Goal: Navigation & Orientation: Find specific page/section

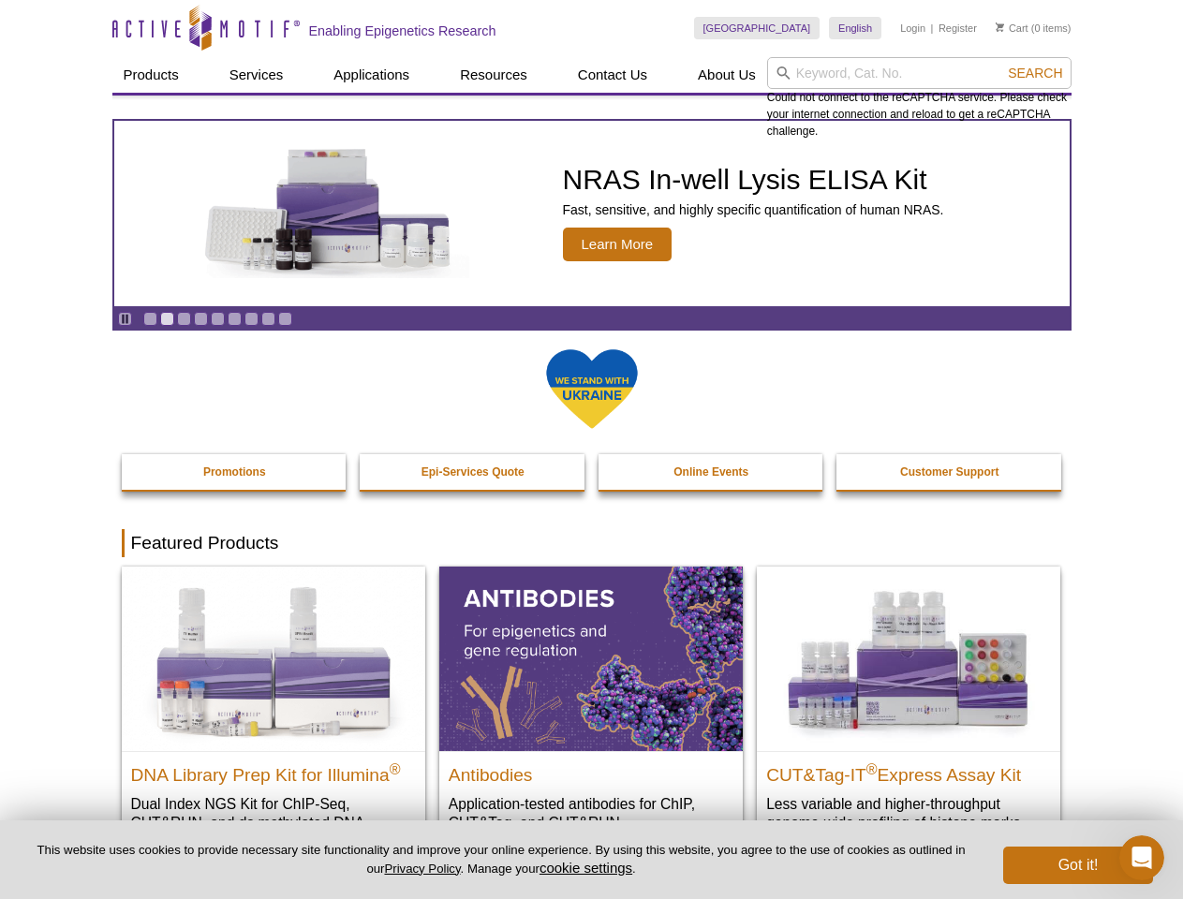
click at [919, 73] on input "search" at bounding box center [919, 73] width 304 height 32
click at [1035, 73] on span "Search" at bounding box center [1035, 73] width 54 height 15
click at [125, 319] on icon "Pause" at bounding box center [125, 319] width 12 height 12
click at [150, 319] on link "Go to slide 1" at bounding box center [150, 319] width 14 height 14
click at [167, 319] on link "Go to slide 2" at bounding box center [167, 319] width 14 height 14
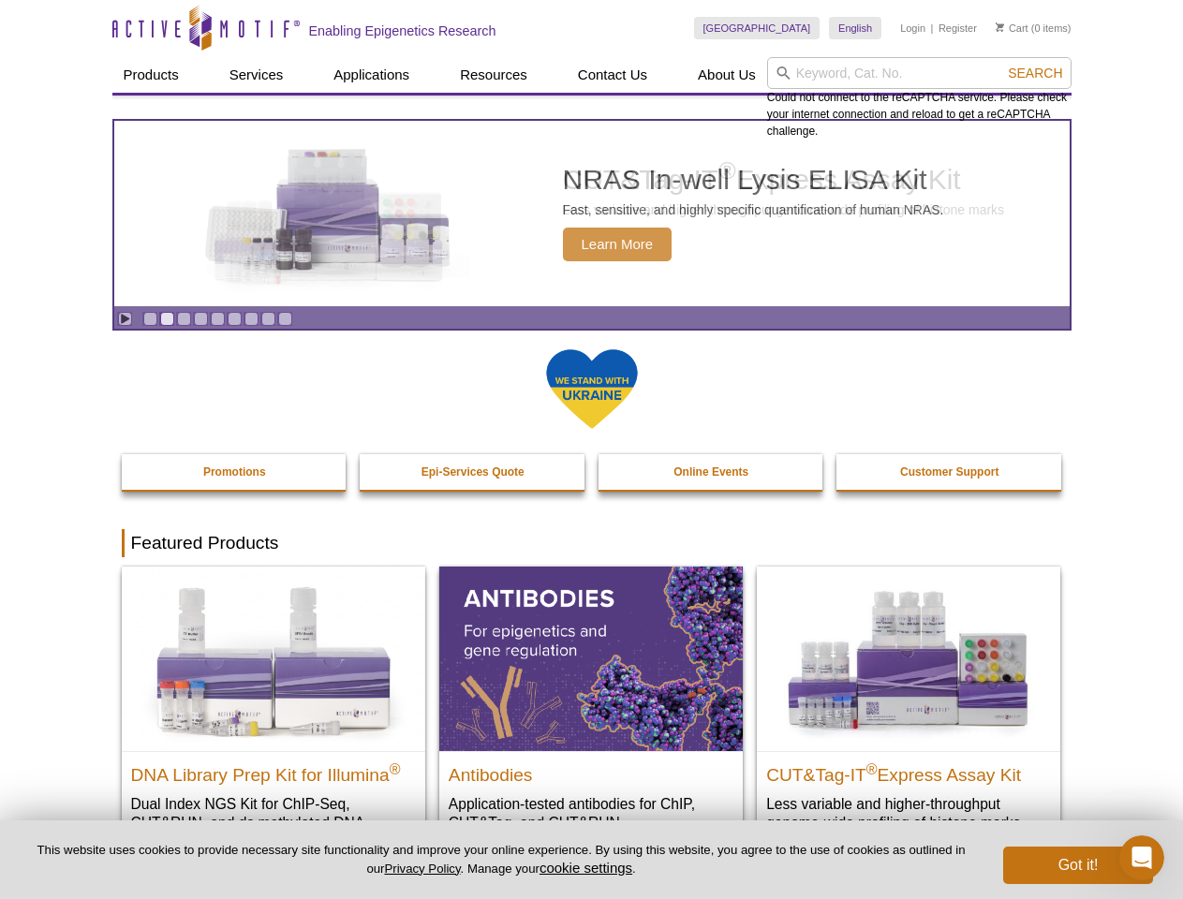
click at [184, 319] on link "Go to slide 3" at bounding box center [184, 319] width 14 height 14
click at [200, 319] on link "Go to slide 4" at bounding box center [201, 319] width 14 height 14
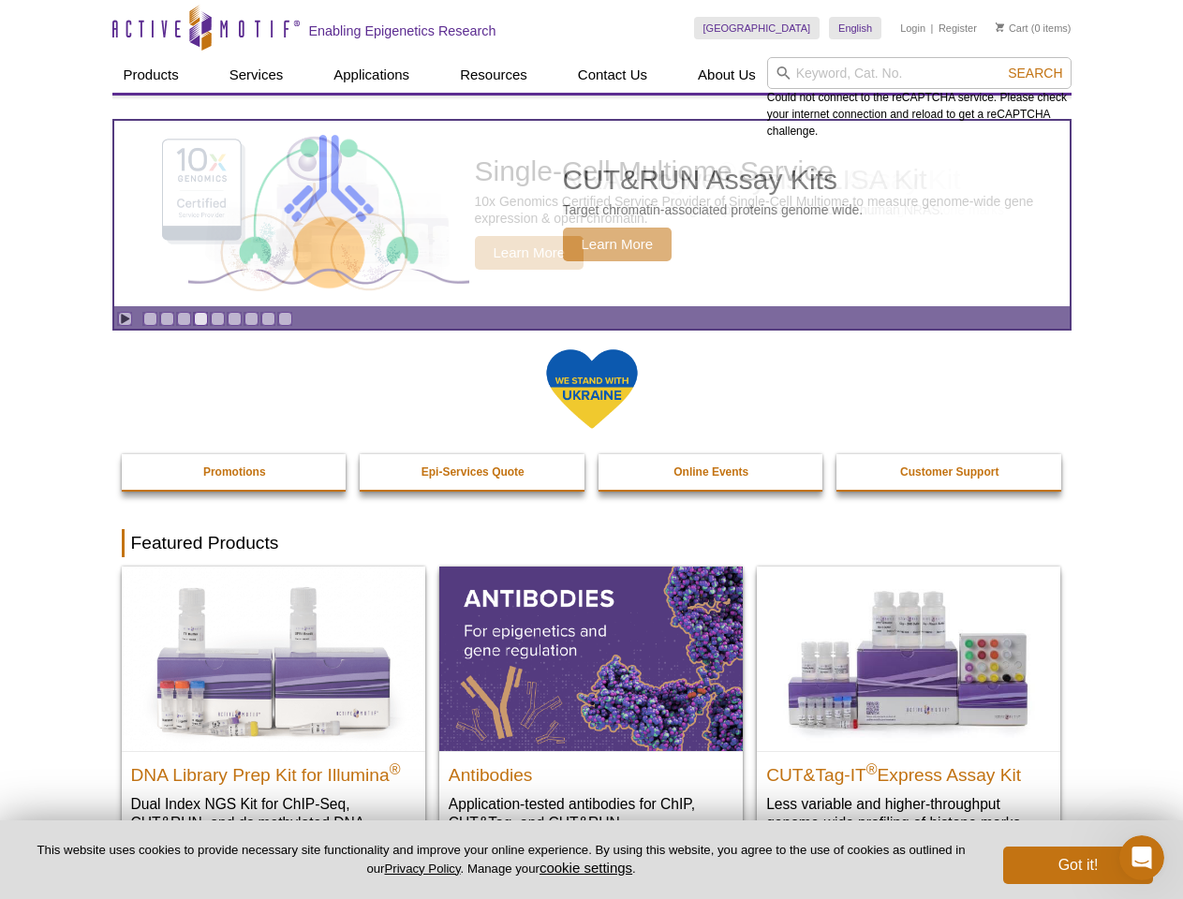
click at [217, 319] on link "Go to slide 5" at bounding box center [218, 319] width 14 height 14
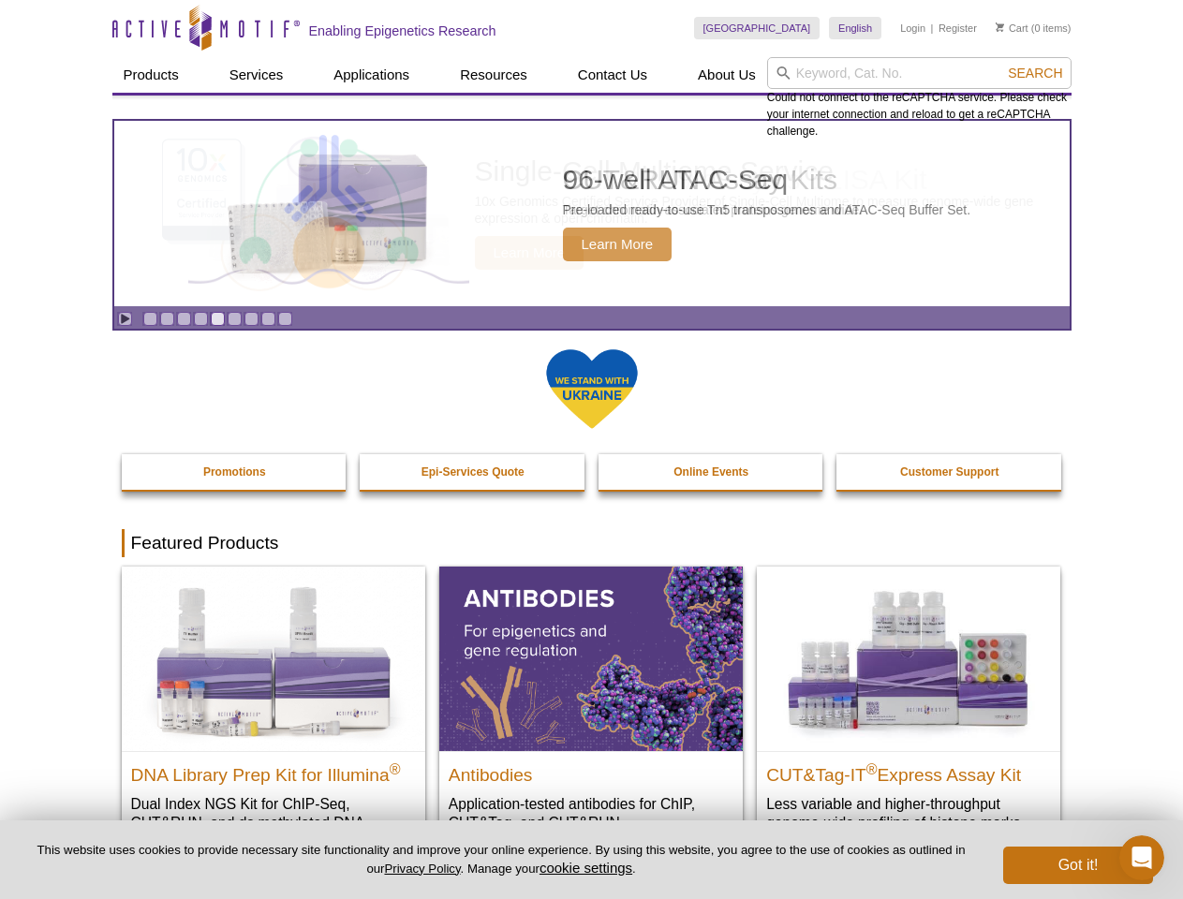
click at [234, 319] on link "Go to slide 6" at bounding box center [235, 319] width 14 height 14
click at [251, 319] on link "Go to slide 7" at bounding box center [252, 319] width 14 height 14
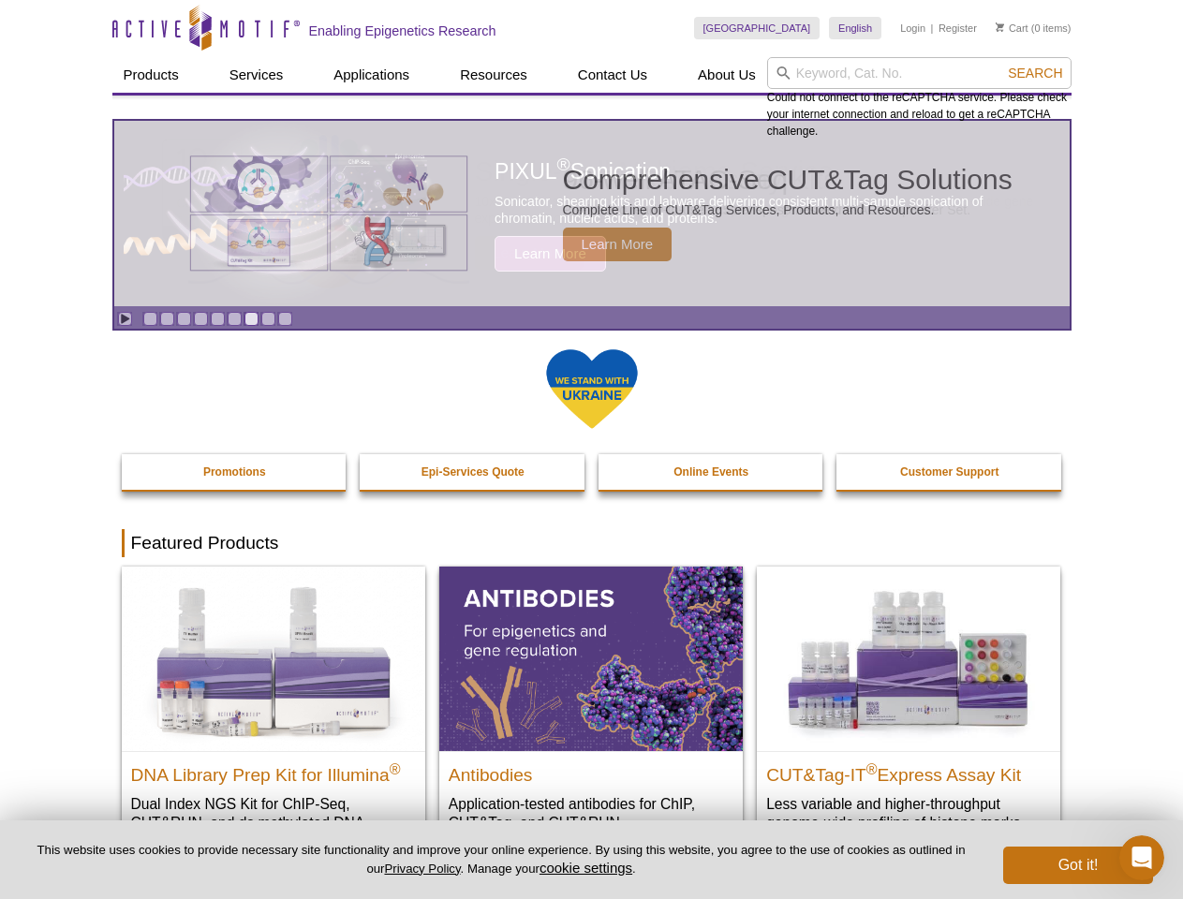
click at [1035, 73] on span "Search" at bounding box center [1035, 73] width 54 height 15
